Goal: Information Seeking & Learning: Learn about a topic

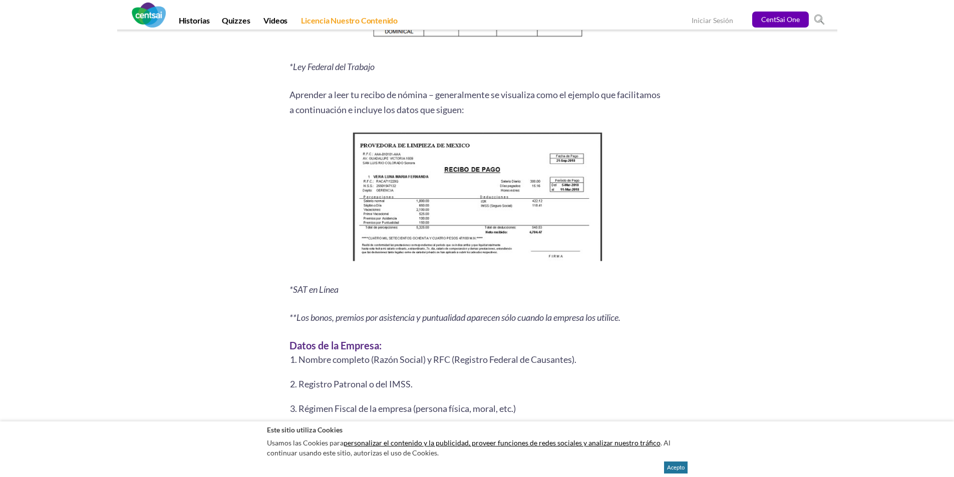
scroll to position [1252, 0]
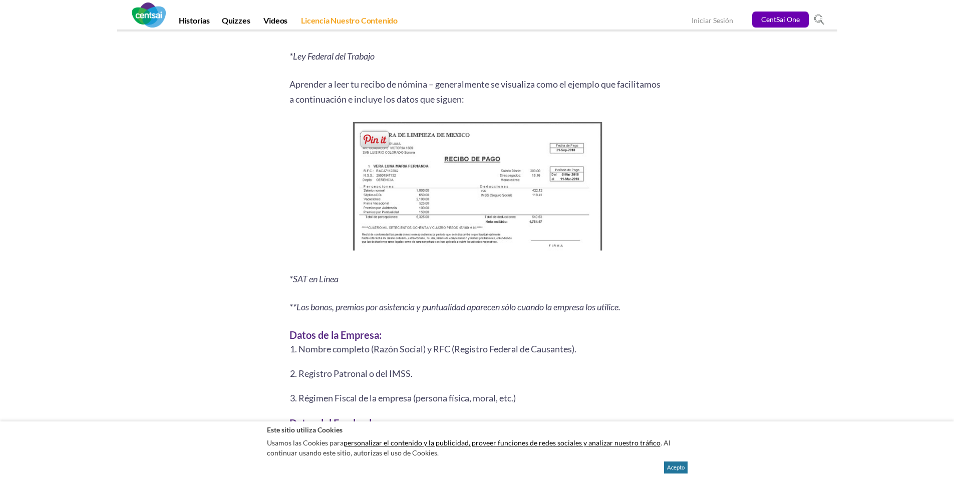
click at [486, 214] on img at bounding box center [477, 189] width 257 height 140
click at [462, 173] on img at bounding box center [477, 189] width 257 height 140
click at [493, 203] on img at bounding box center [477, 189] width 257 height 140
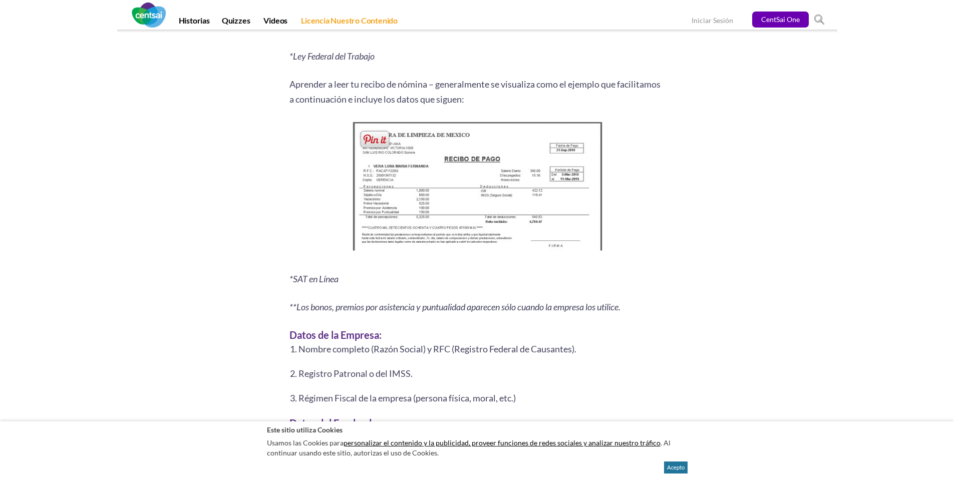
click at [664, 218] on p at bounding box center [477, 189] width 376 height 140
click at [477, 239] on img at bounding box center [477, 189] width 257 height 140
click at [485, 191] on img at bounding box center [477, 189] width 257 height 140
click at [536, 174] on img at bounding box center [477, 189] width 257 height 140
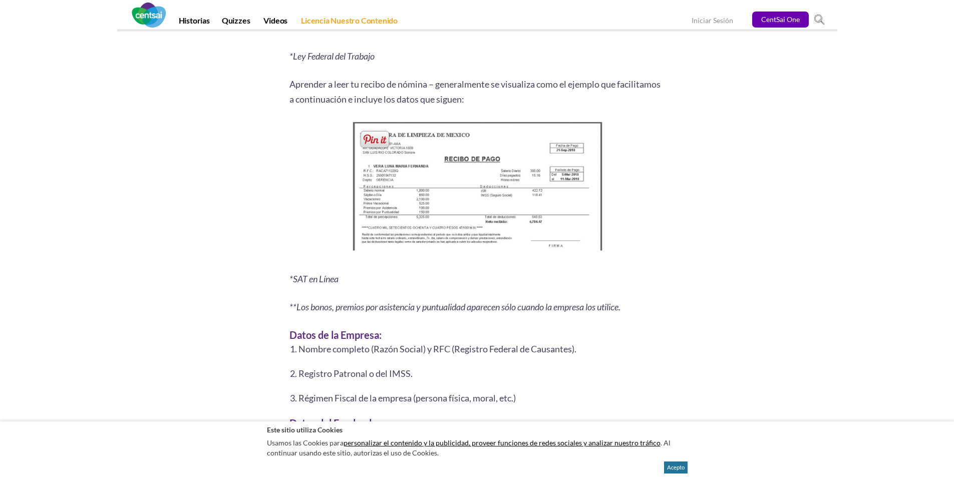
click at [536, 174] on img at bounding box center [477, 189] width 257 height 140
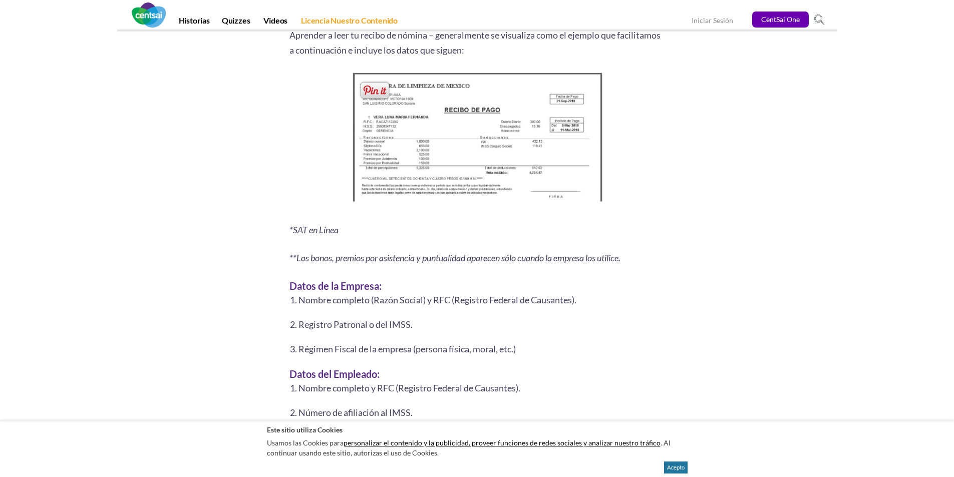
scroll to position [1302, 0]
click at [480, 126] on img at bounding box center [477, 139] width 257 height 140
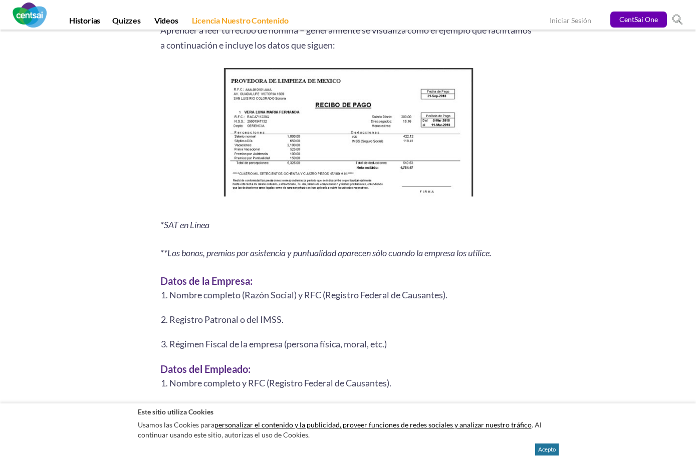
scroll to position [1317, 0]
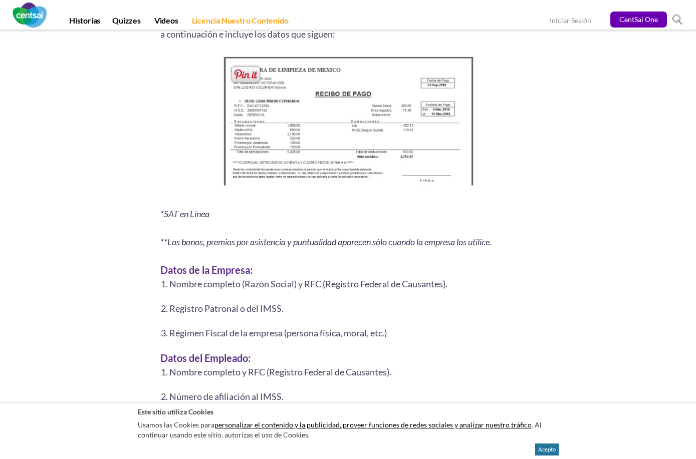
click at [318, 110] on img at bounding box center [347, 124] width 257 height 140
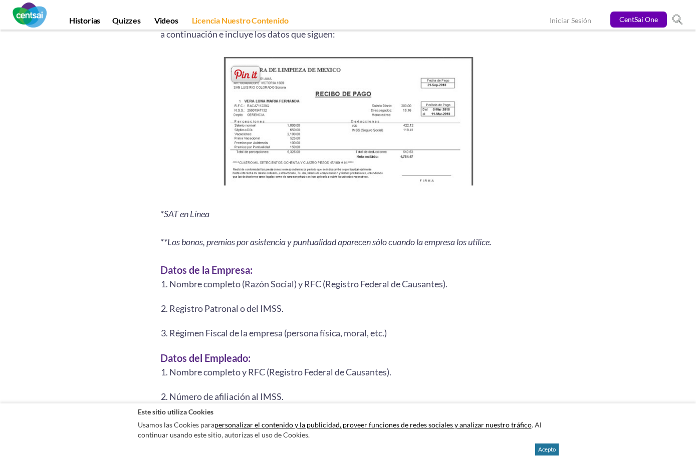
click at [318, 110] on img at bounding box center [347, 124] width 257 height 140
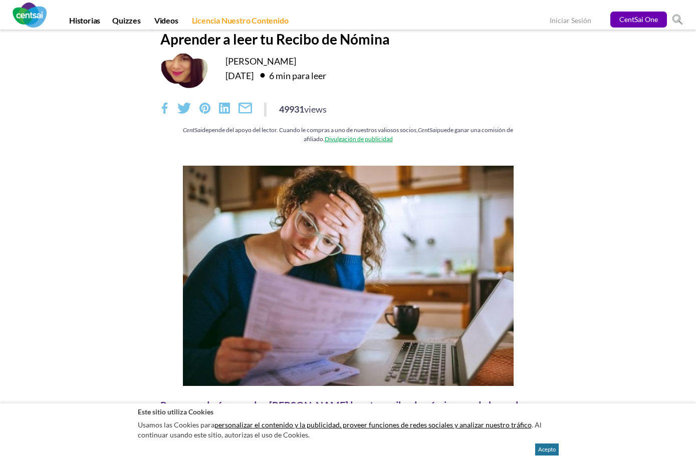
scroll to position [0, 0]
